Goal: Task Accomplishment & Management: Complete application form

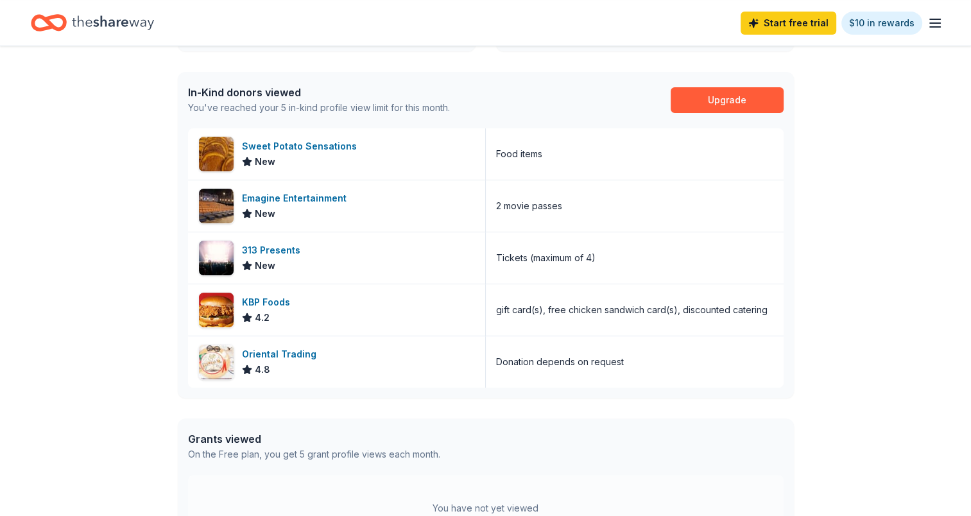
scroll to position [321, 0]
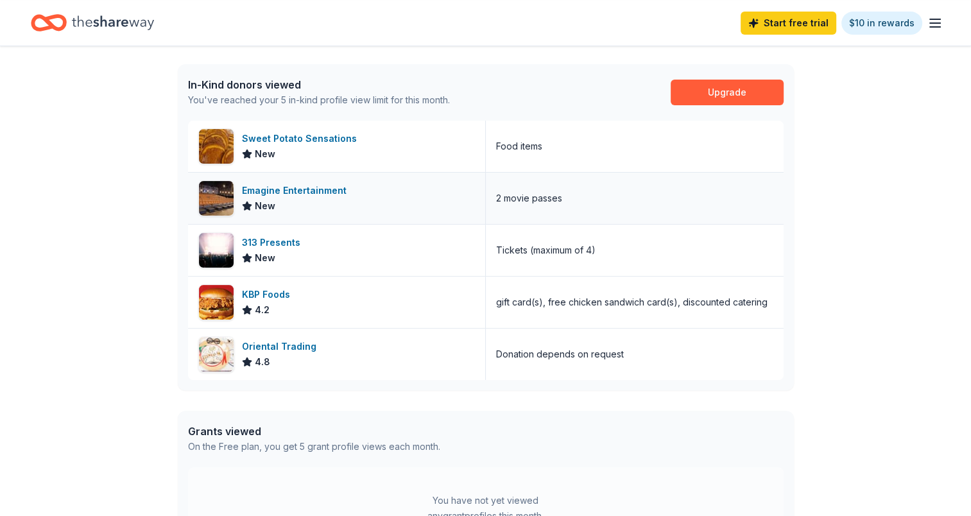
click at [300, 195] on div "Emagine Entertainment" at bounding box center [297, 190] width 110 height 15
click at [326, 239] on div "313 Presents New" at bounding box center [337, 250] width 298 height 51
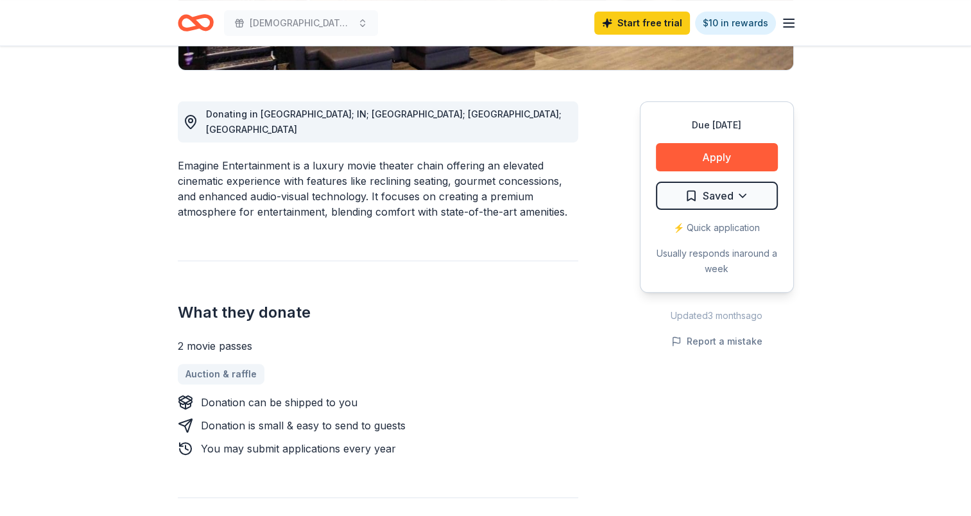
scroll to position [321, 0]
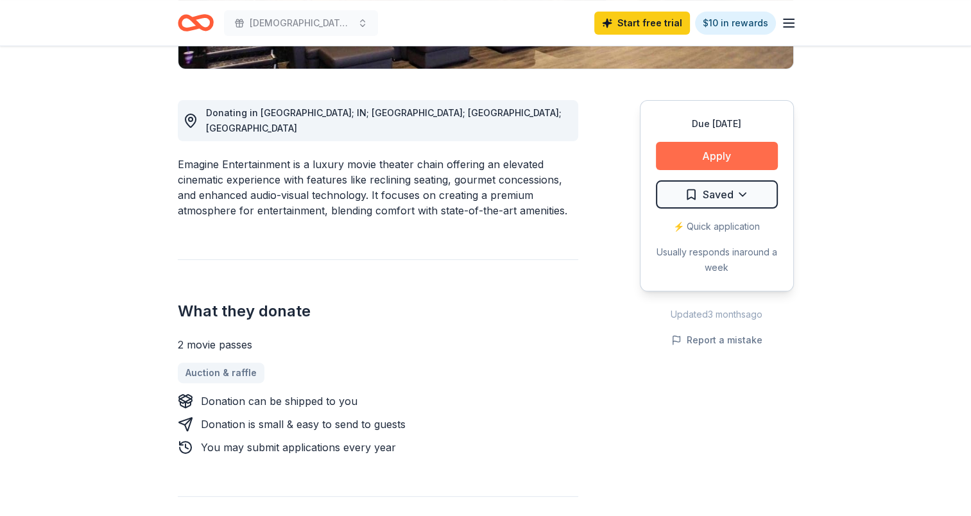
click at [713, 151] on button "Apply" at bounding box center [717, 156] width 122 height 28
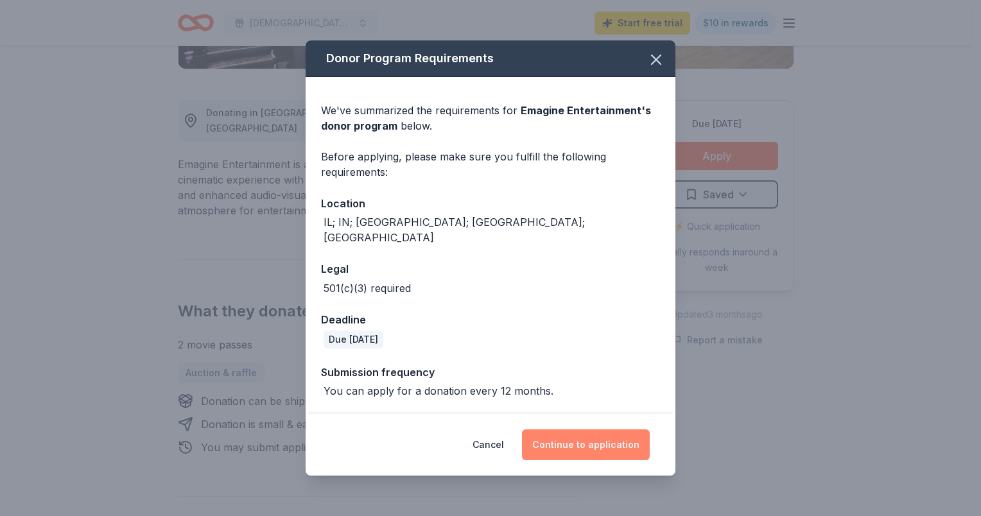
click at [596, 432] on button "Continue to application" at bounding box center [586, 444] width 128 height 31
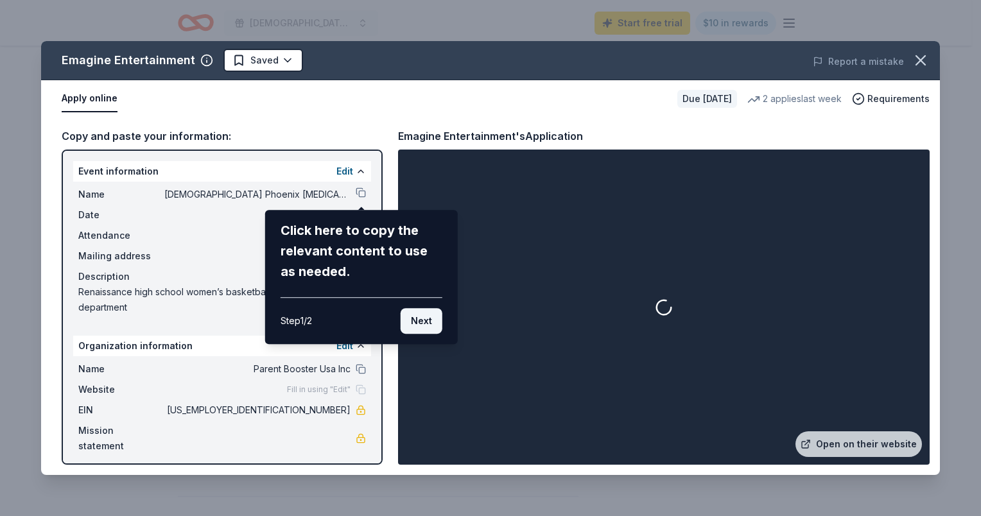
click at [423, 320] on button "Next" at bounding box center [421, 321] width 42 height 26
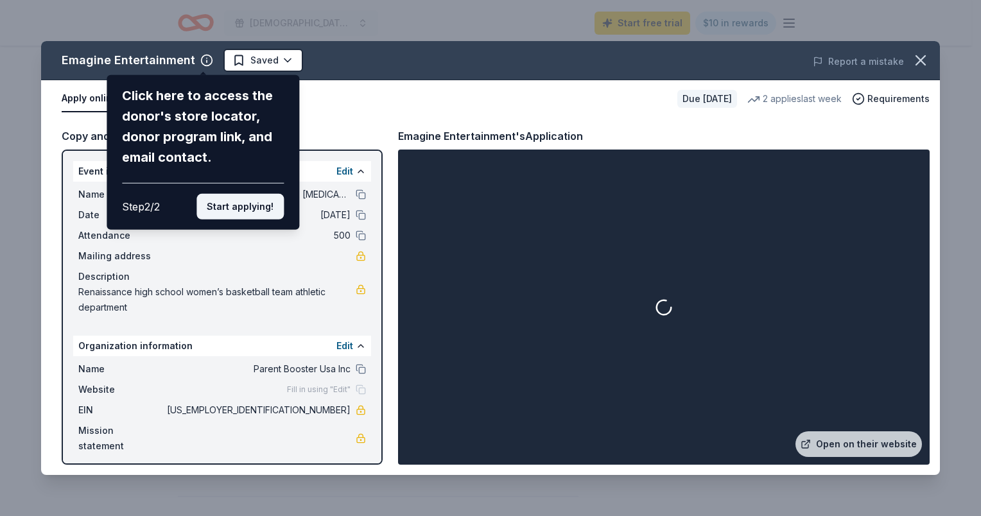
click at [270, 208] on button "Start applying!" at bounding box center [239, 207] width 87 height 26
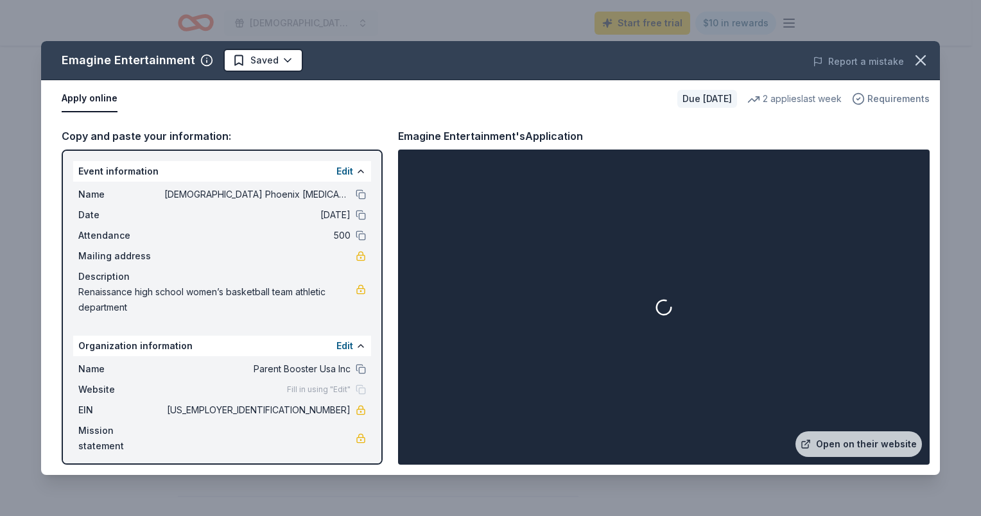
click at [899, 95] on span "Requirements" at bounding box center [898, 98] width 62 height 15
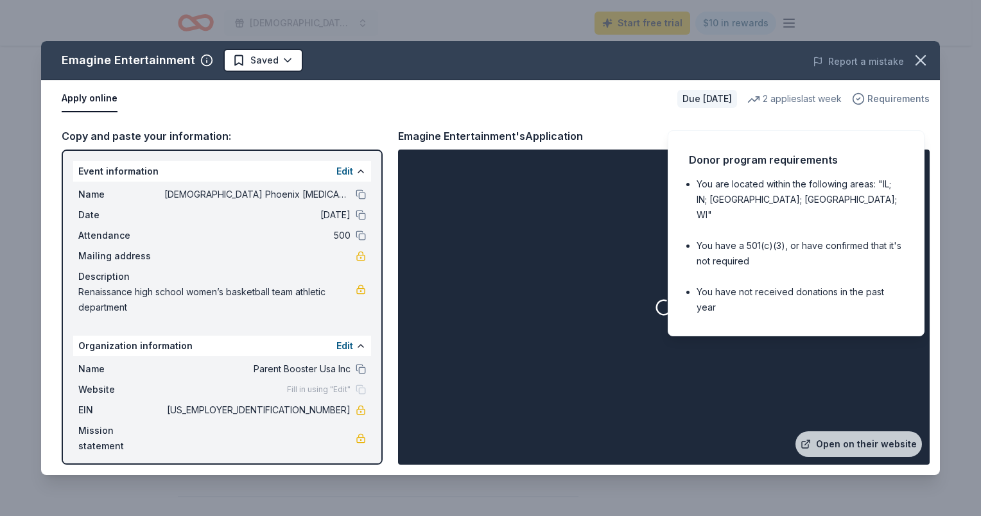
click at [916, 95] on span "Requirements" at bounding box center [898, 98] width 62 height 15
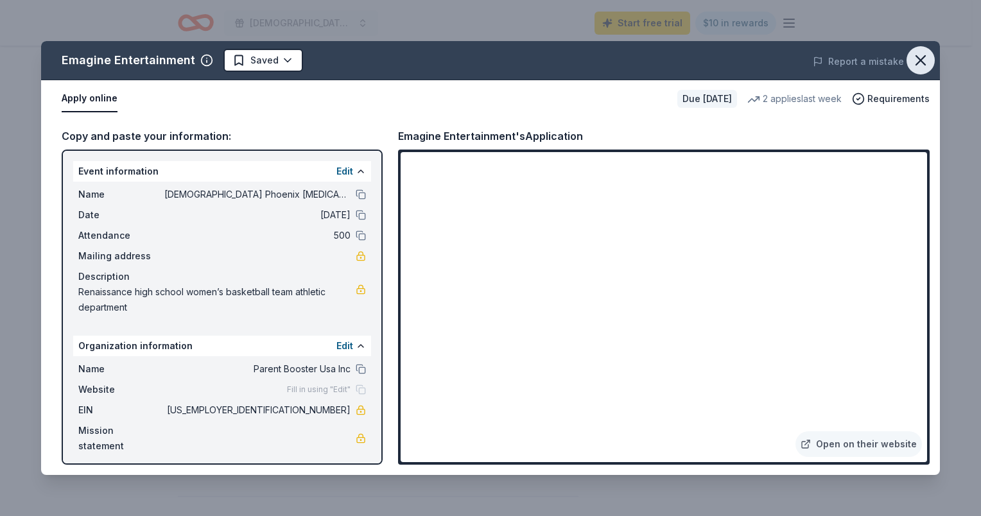
click at [919, 53] on icon "button" at bounding box center [920, 60] width 18 height 18
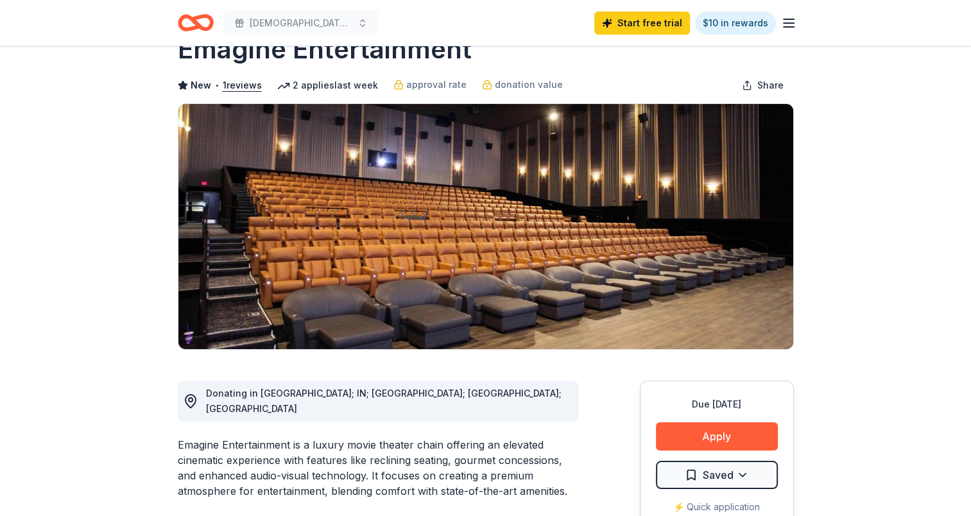
scroll to position [0, 0]
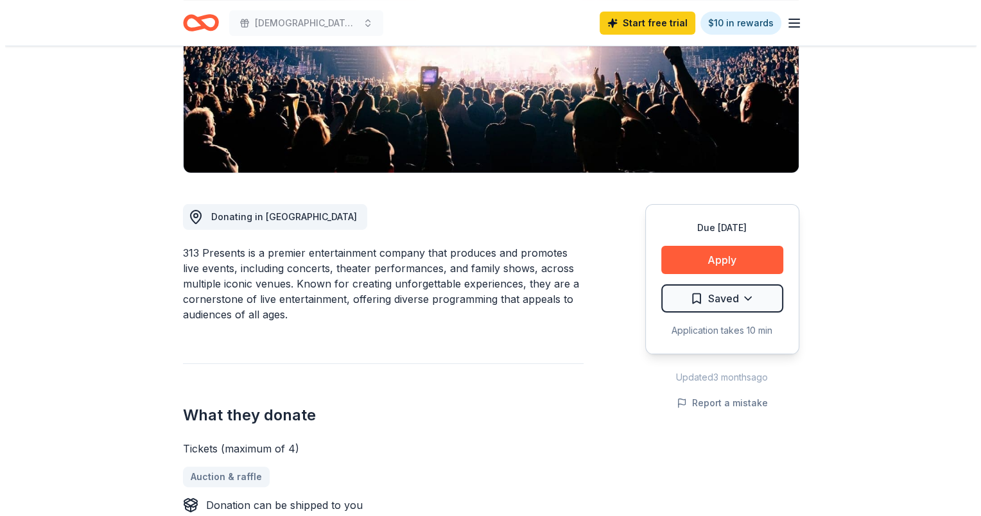
scroll to position [257, 0]
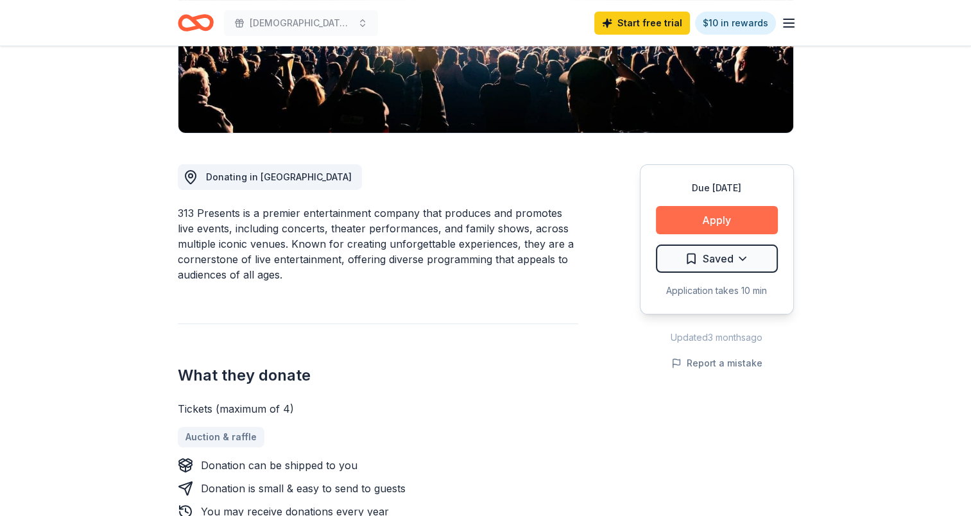
click at [718, 219] on button "Apply" at bounding box center [717, 220] width 122 height 28
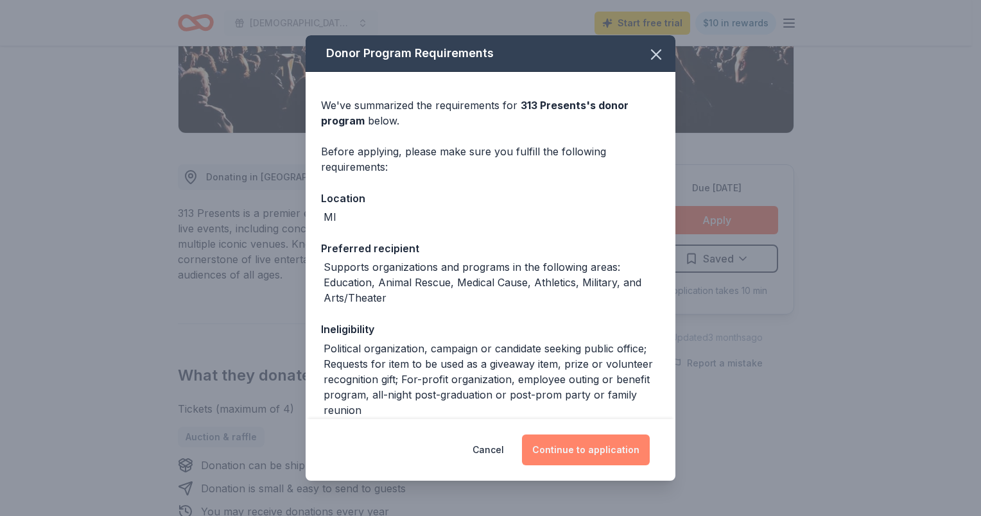
click at [578, 458] on button "Continue to application" at bounding box center [586, 450] width 128 height 31
